Goal: Find specific page/section: Find specific page/section

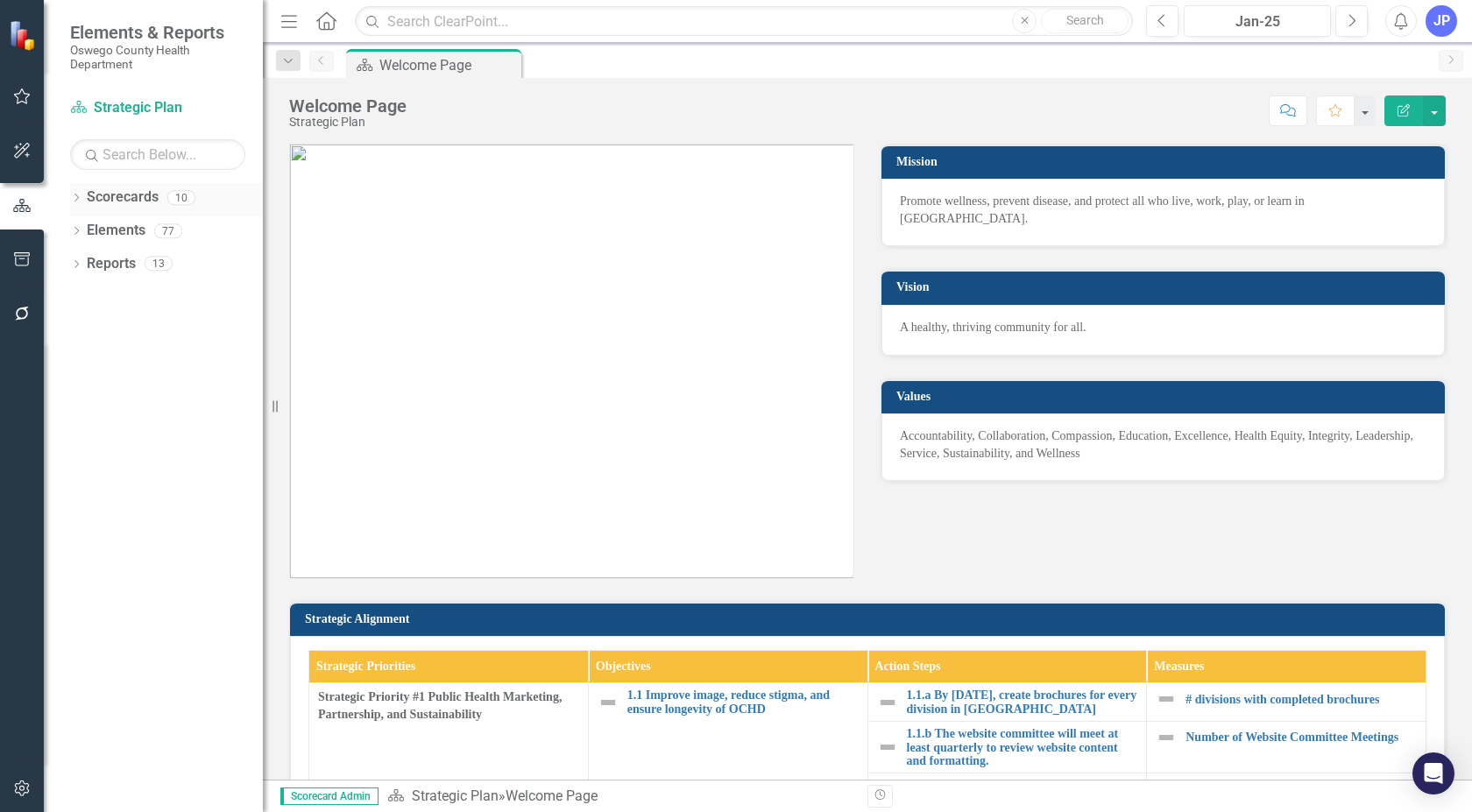
click at [80, 194] on icon "Dropdown" at bounding box center [76, 199] width 12 height 9
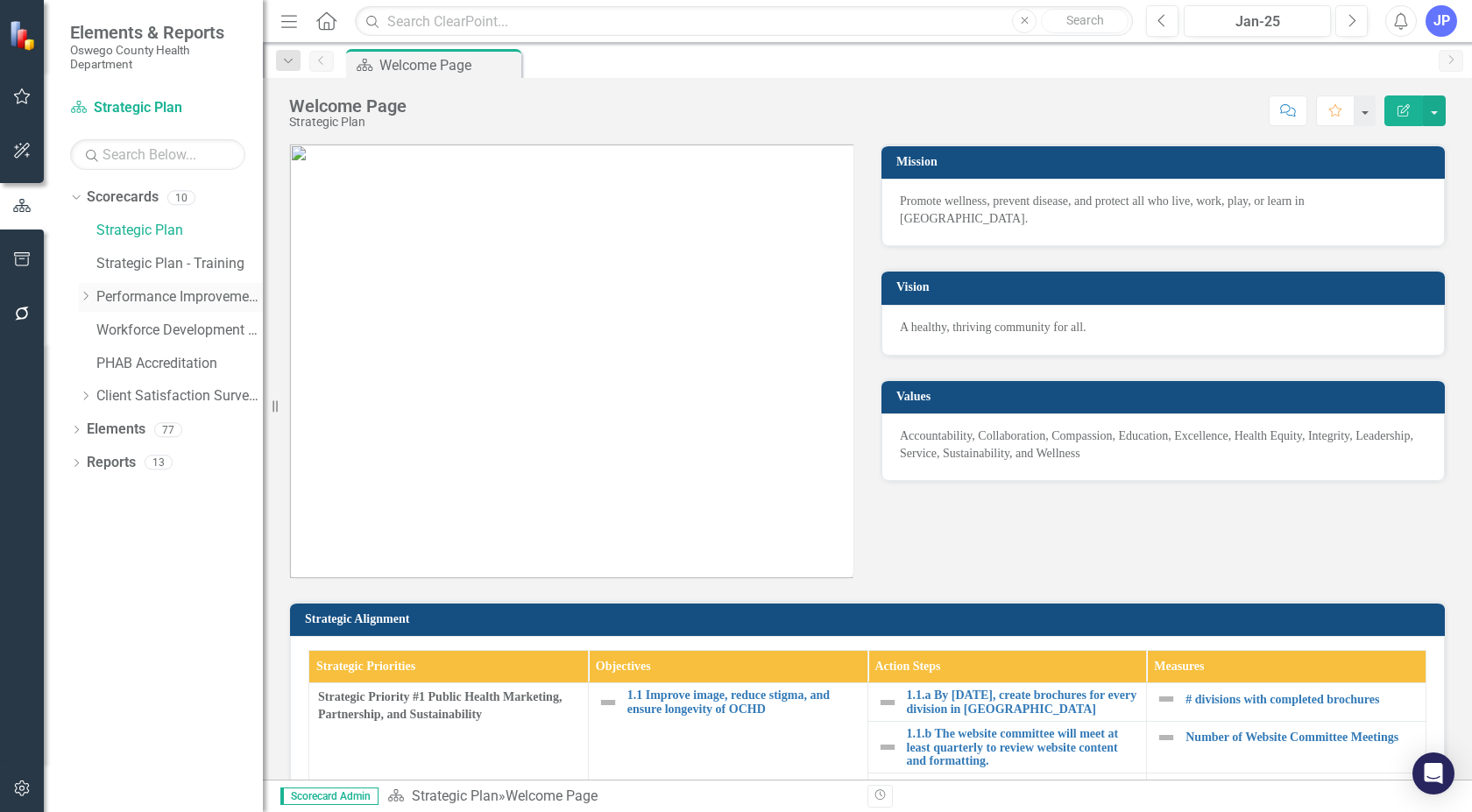
click at [86, 298] on icon at bounding box center [86, 295] width 5 height 8
click at [128, 362] on link "Preventive" at bounding box center [188, 363] width 149 height 20
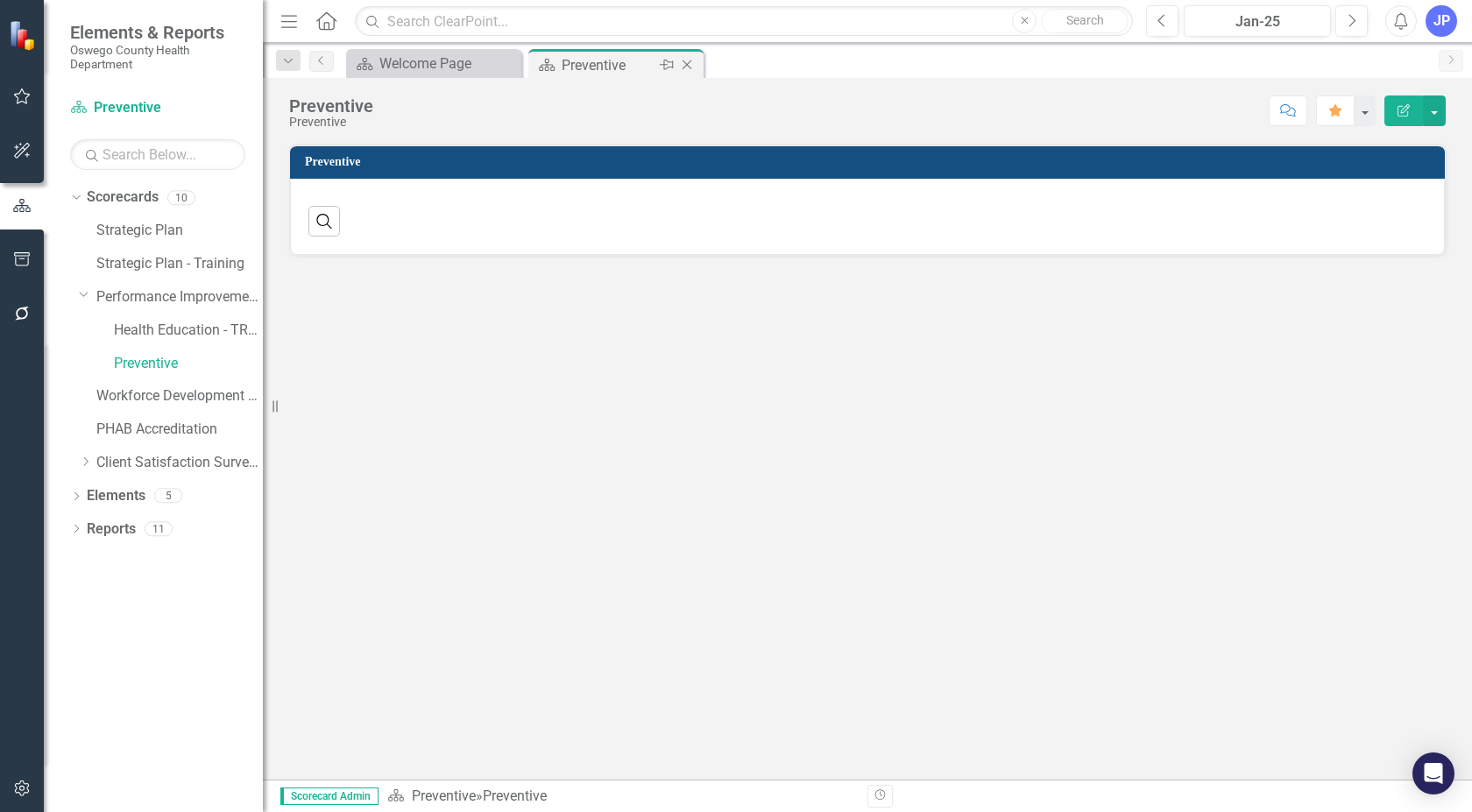
click at [594, 60] on div "Preventive" at bounding box center [609, 65] width 94 height 22
click at [587, 66] on div "Preventive" at bounding box center [609, 65] width 94 height 22
click at [179, 296] on link "Performance Improvement Plans" at bounding box center [179, 296] width 166 height 20
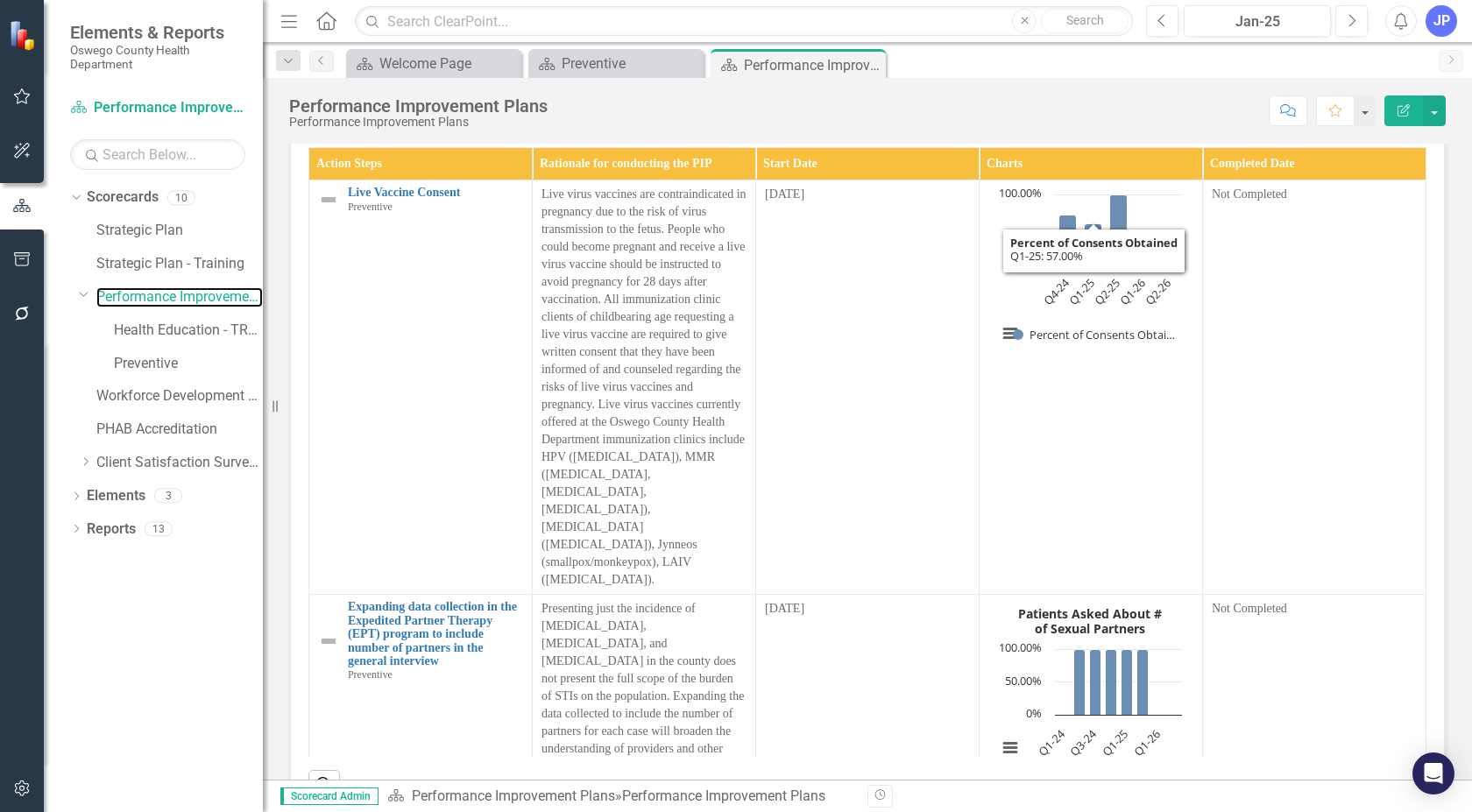
click at [1096, 322] on rect "Interactive chart" at bounding box center [1090, 273] width 203 height 175
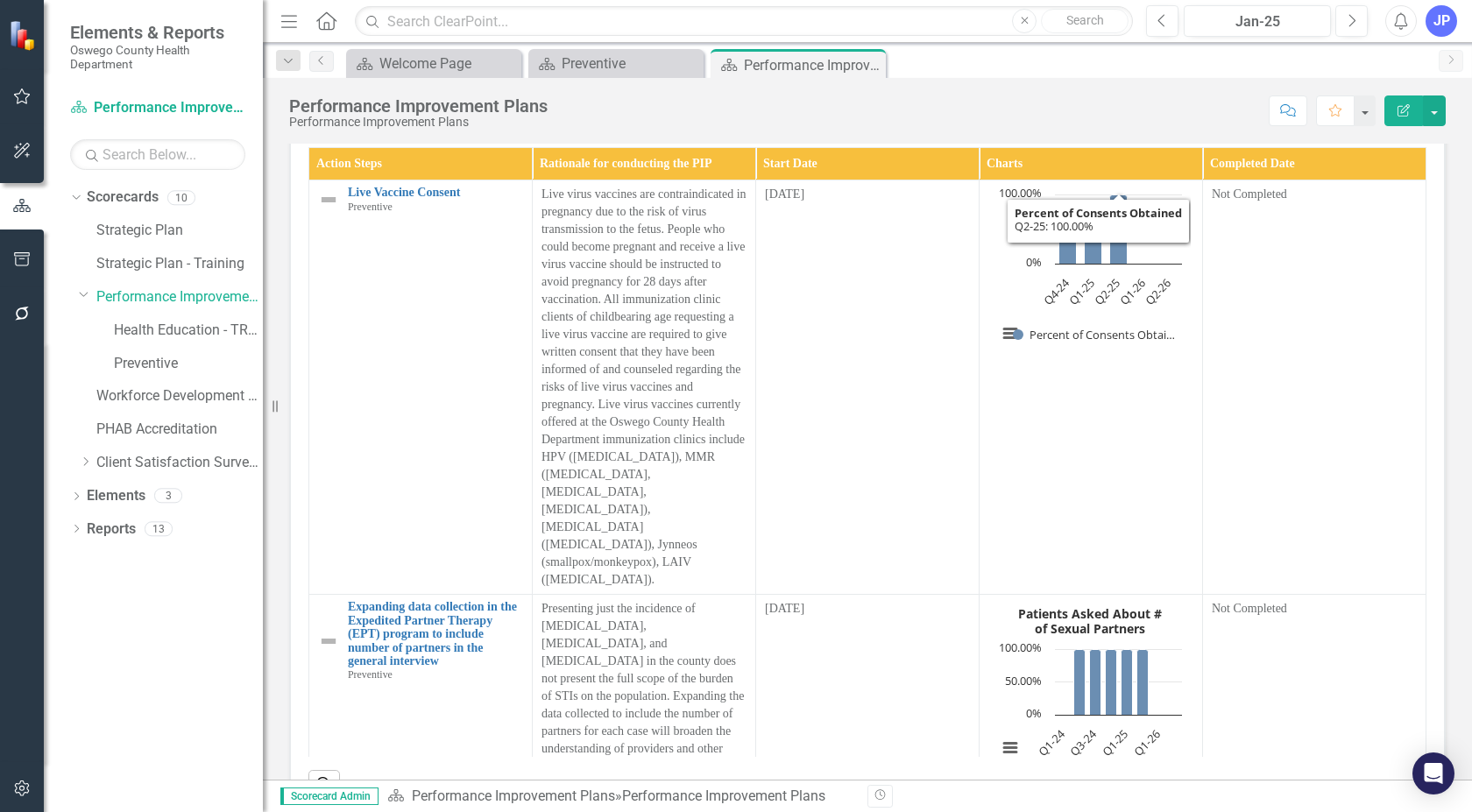
drag, startPoint x: 975, startPoint y: 187, endPoint x: 987, endPoint y: 250, distance: 64.1
click at [987, 246] on table "Action Steps Rationale for conducting the PIP Start Date Charts Completed Date …" at bounding box center [868, 800] width 1118 height 1306
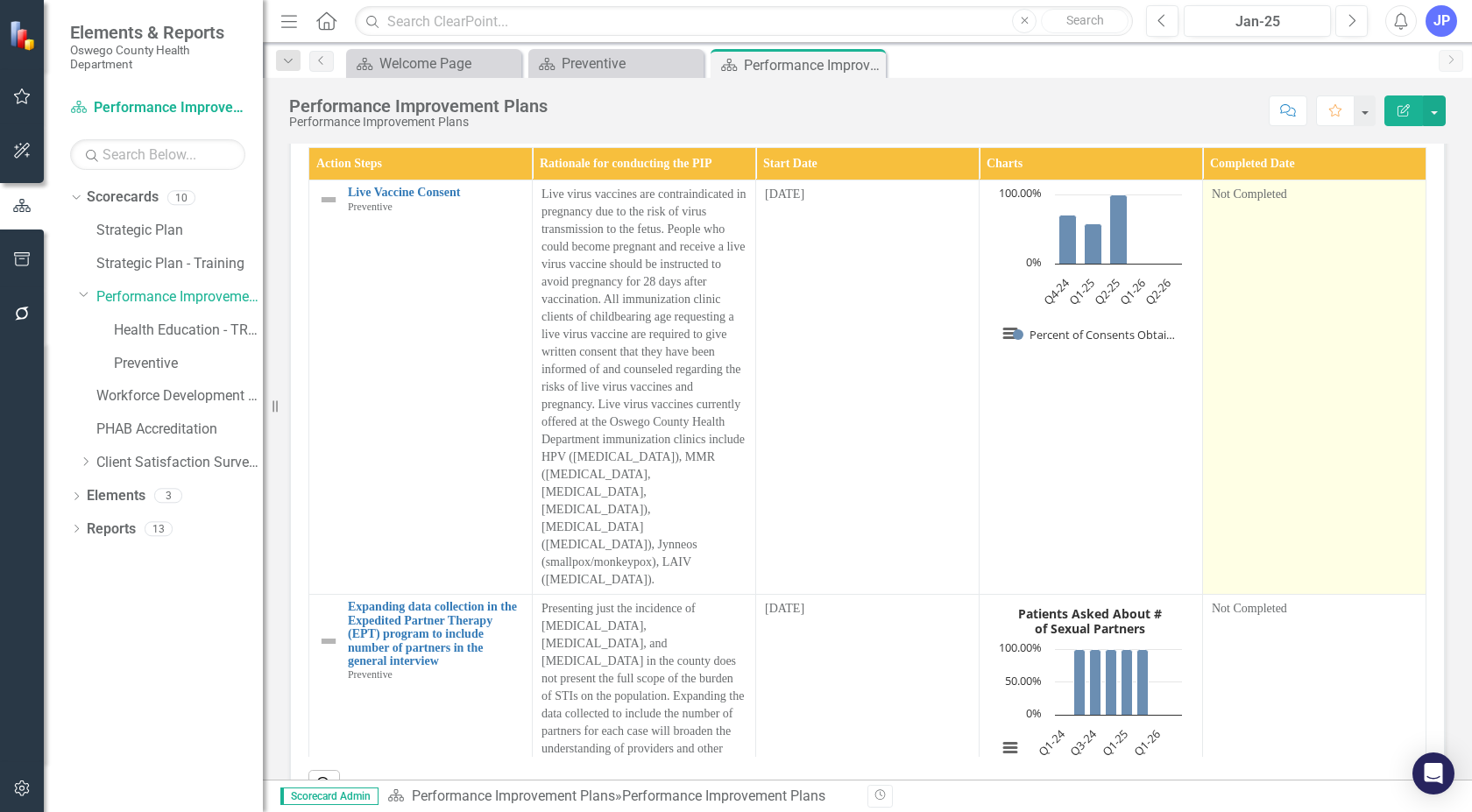
drag, startPoint x: 1018, startPoint y: 285, endPoint x: 1347, endPoint y: 263, distance: 329.7
click at [1347, 263] on td "Not Completed" at bounding box center [1314, 387] width 223 height 414
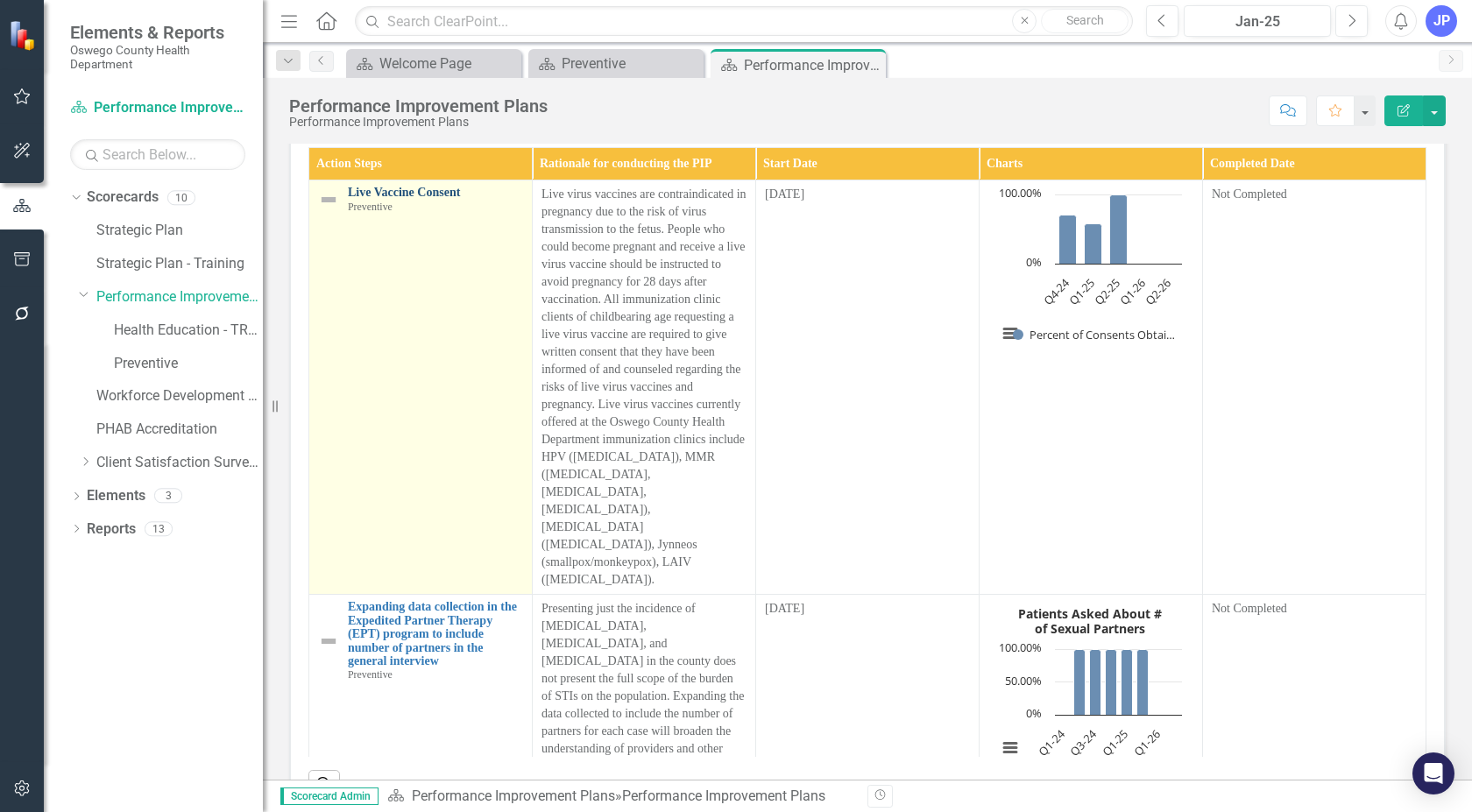
click at [420, 188] on link "Live Vaccine Consent" at bounding box center [435, 192] width 175 height 13
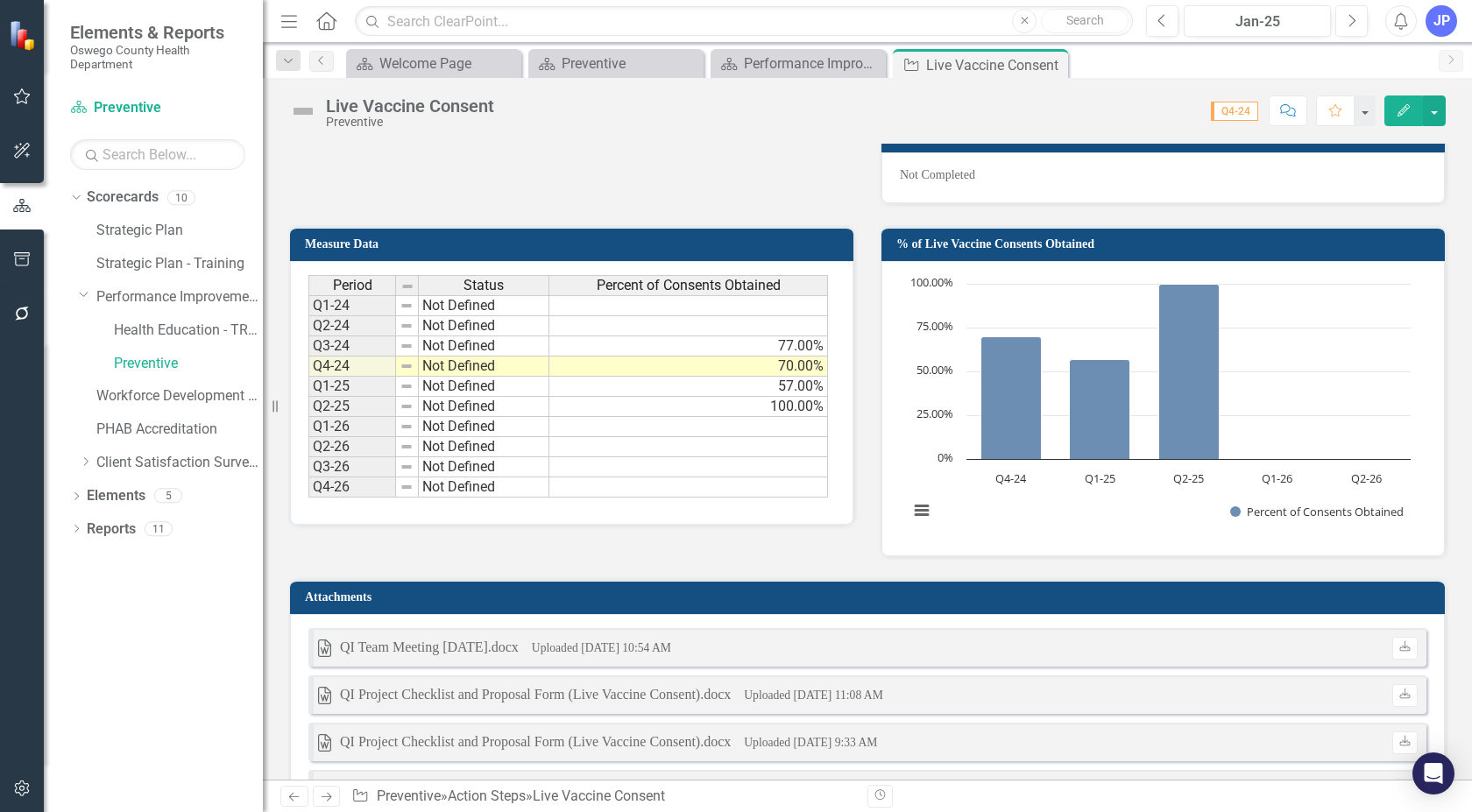
scroll to position [1111, 0]
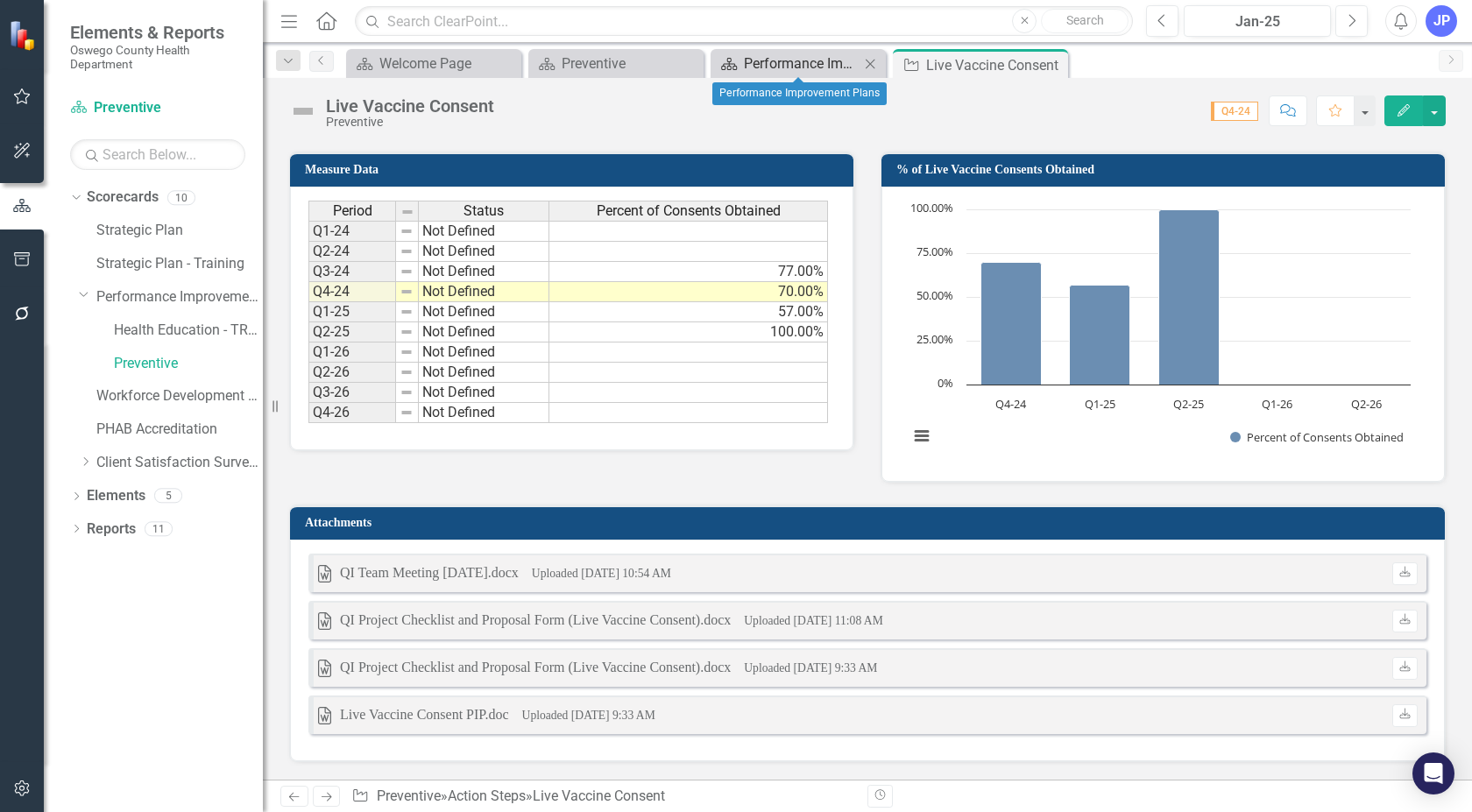
click at [792, 60] on div "Performance Improvement Plans" at bounding box center [801, 63] width 115 height 22
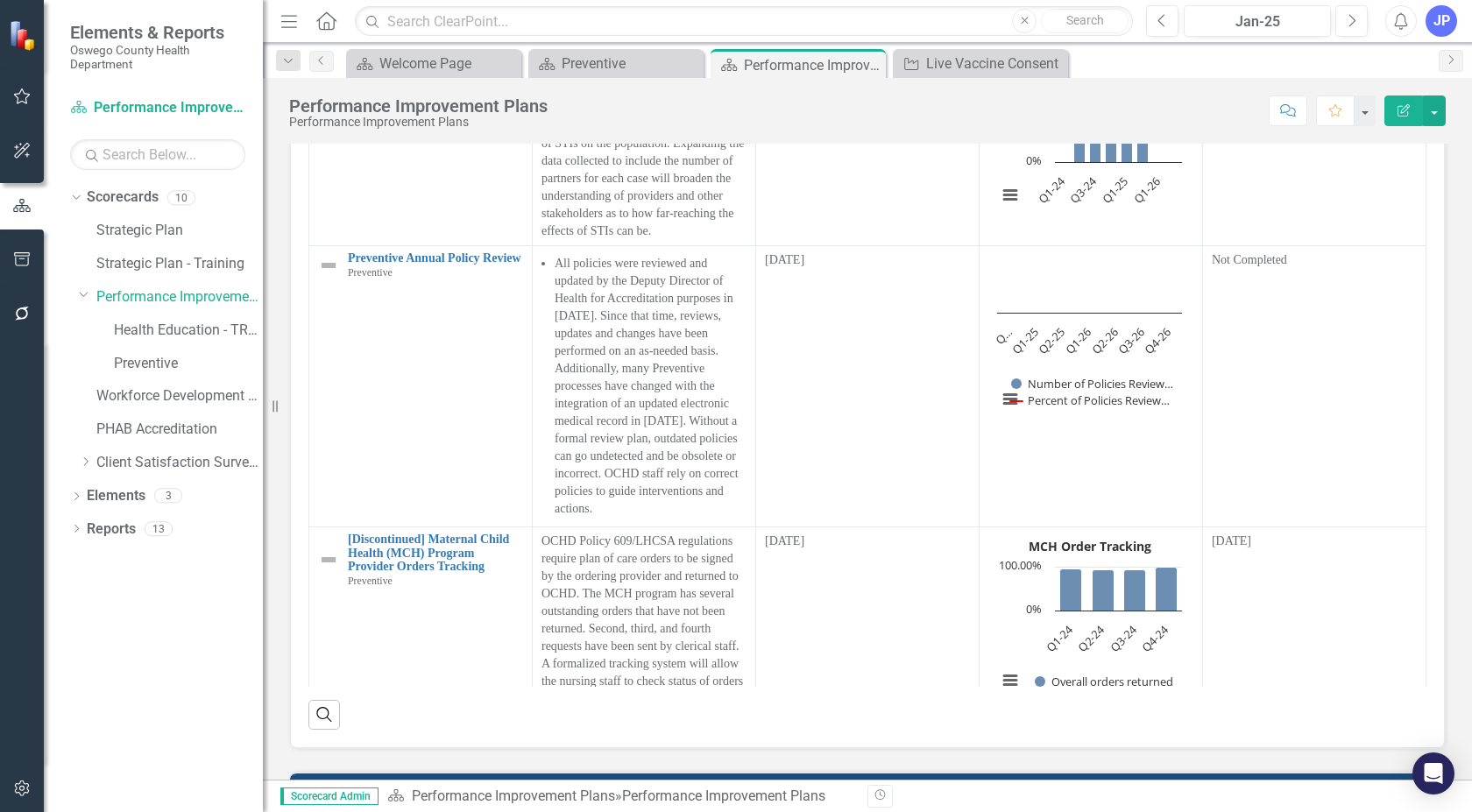
scroll to position [263, 0]
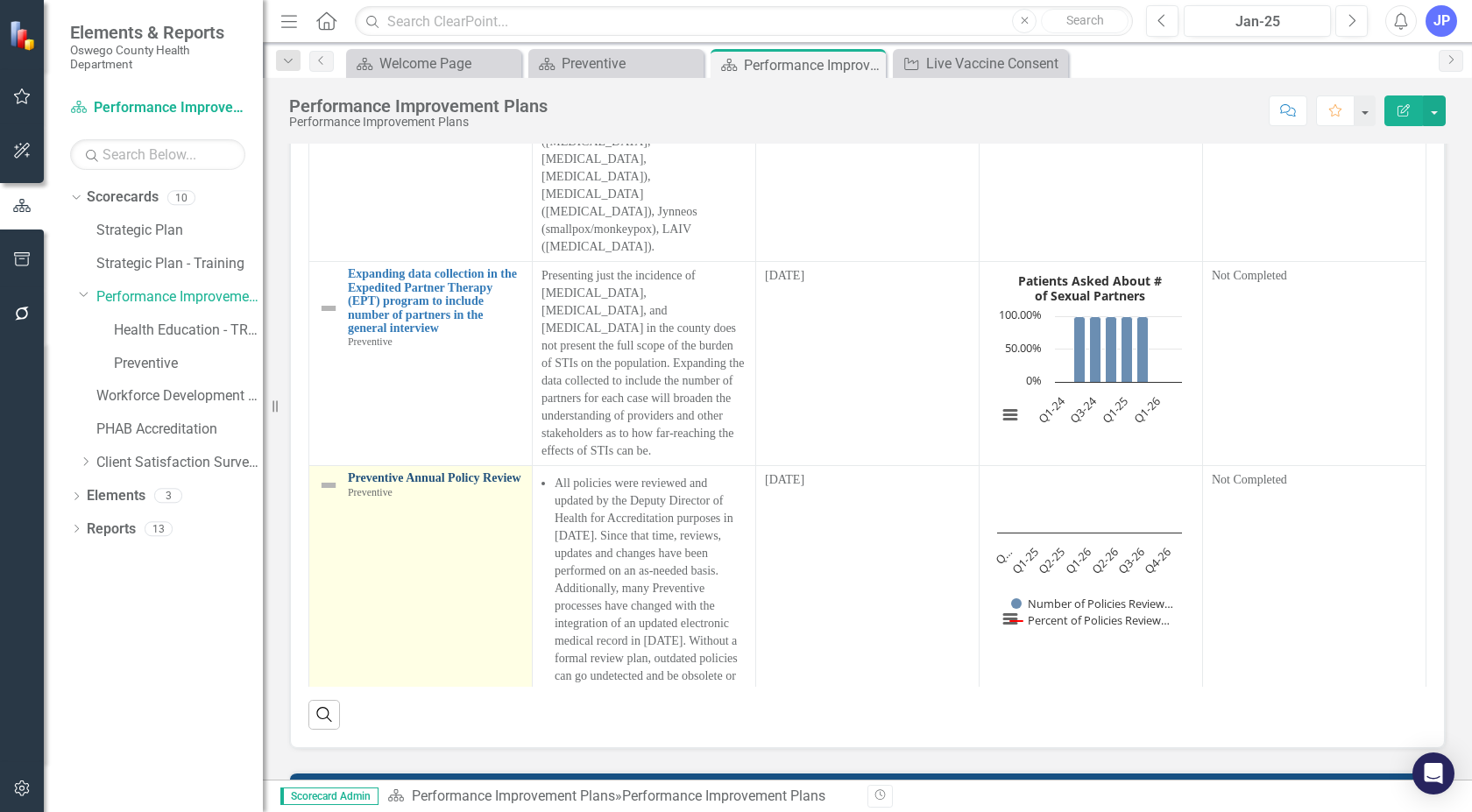
click at [431, 472] on link "Preventive Annual Policy Review" at bounding box center [435, 478] width 175 height 13
